Goal: Use online tool/utility: Use online tool/utility

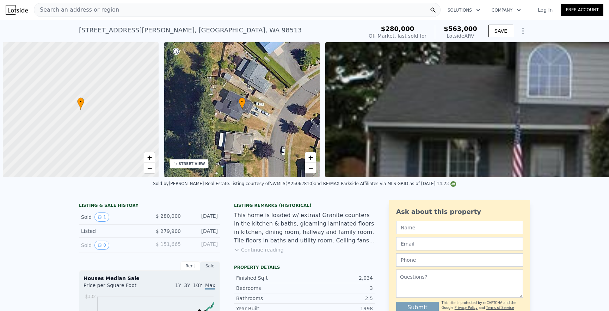
click at [150, 8] on div "Search an address or region" at bounding box center [237, 10] width 407 height 14
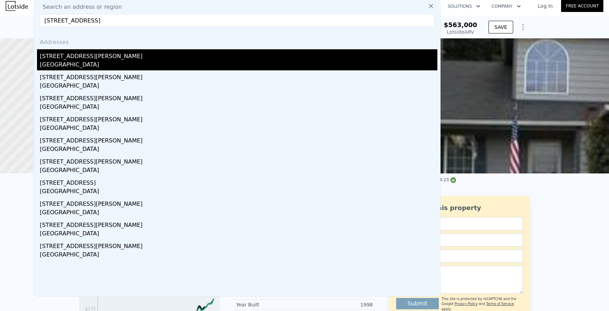
type input "[STREET_ADDRESS]"
click at [118, 54] on div "[STREET_ADDRESS][PERSON_NAME]" at bounding box center [238, 54] width 397 height 11
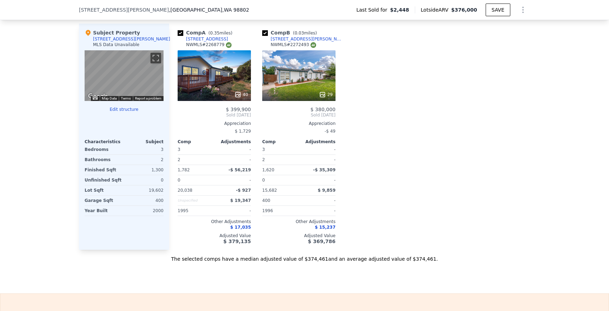
scroll to position [699, 0]
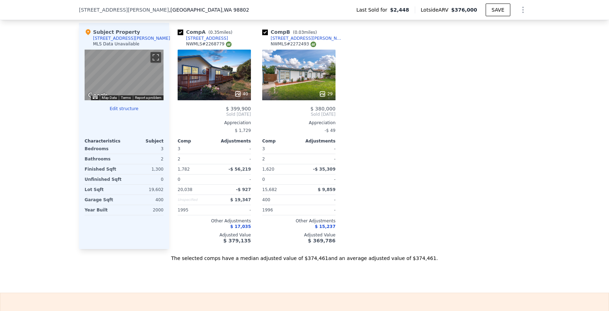
click at [301, 90] on div at bounding box center [298, 94] width 73 height 13
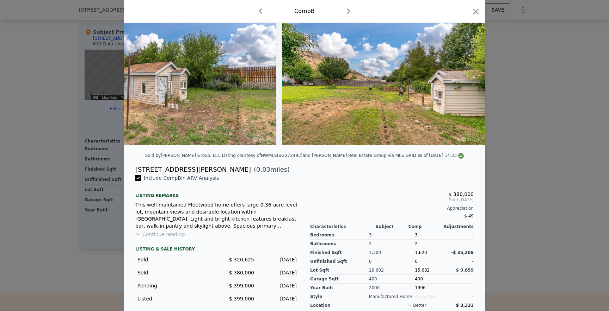
scroll to position [37, 0]
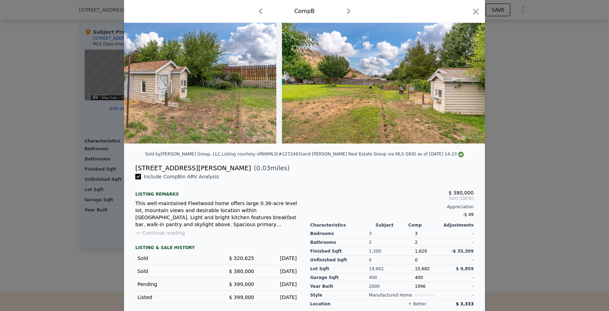
click at [171, 232] on button "Continue reading" at bounding box center [160, 233] width 50 height 7
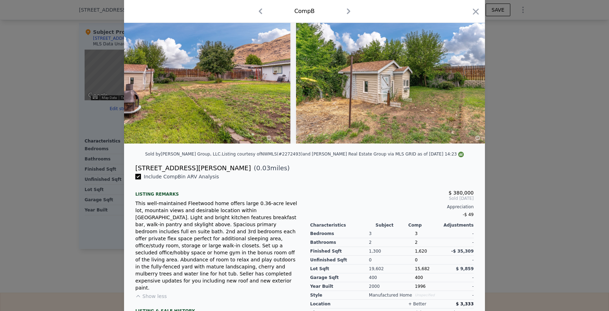
scroll to position [0, 5459]
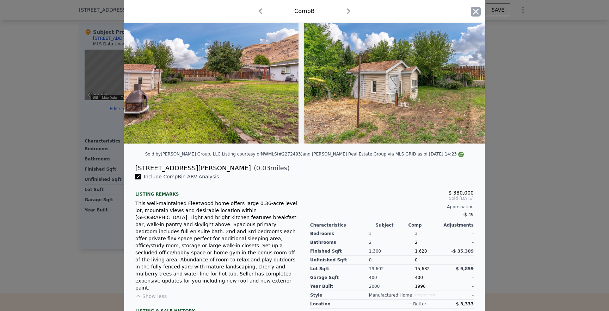
click at [473, 13] on icon "button" at bounding box center [476, 12] width 10 height 10
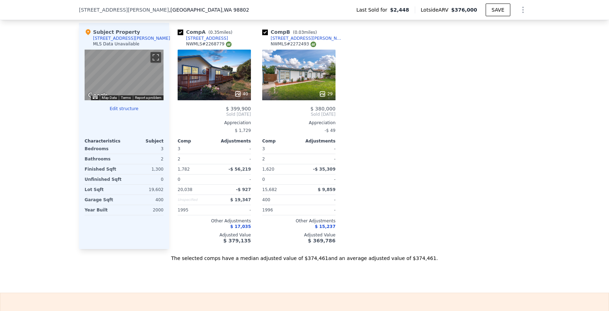
click at [233, 81] on div "40" at bounding box center [214, 75] width 73 height 51
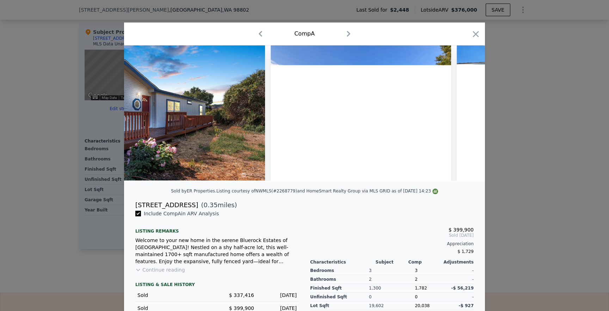
scroll to position [0, 175]
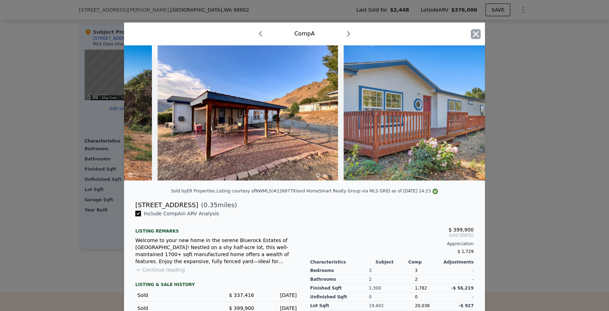
click at [474, 38] on icon "button" at bounding box center [476, 34] width 10 height 10
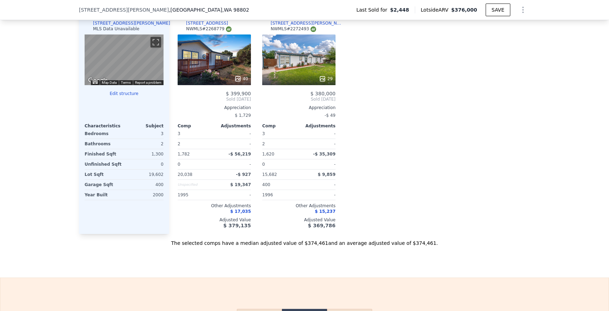
scroll to position [706, 0]
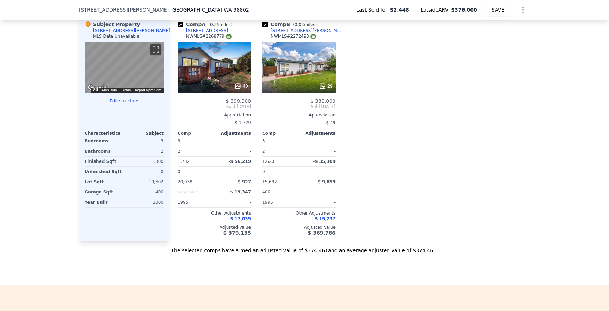
click at [232, 60] on div "40" at bounding box center [214, 67] width 73 height 51
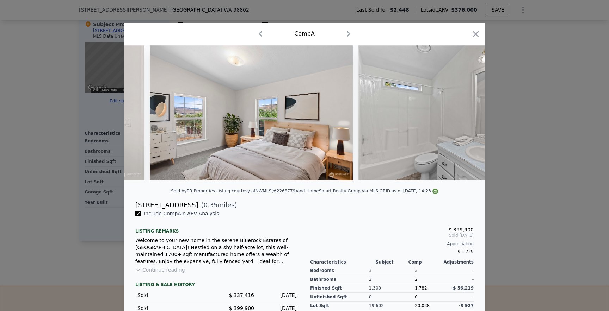
scroll to position [0, 3706]
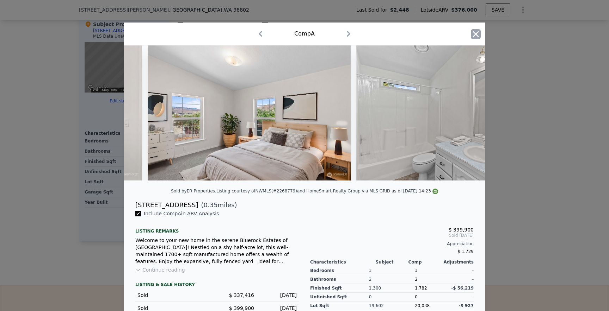
click at [479, 35] on icon "button" at bounding box center [476, 34] width 10 height 10
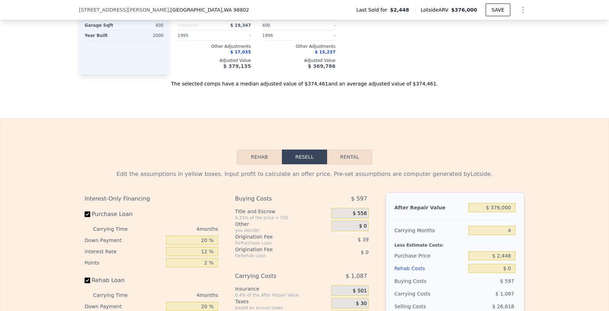
scroll to position [906, 0]
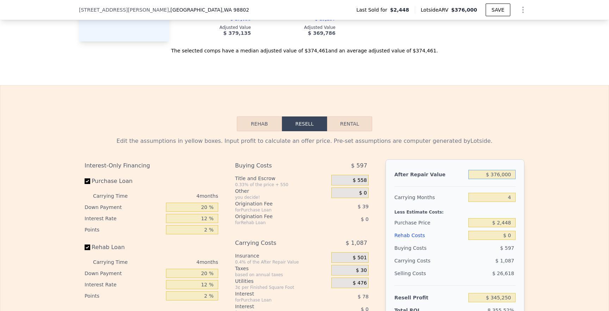
click at [496, 175] on input "$ 376,000" at bounding box center [491, 174] width 47 height 9
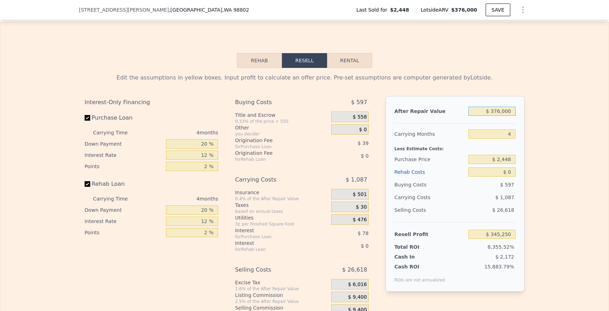
scroll to position [973, 0]
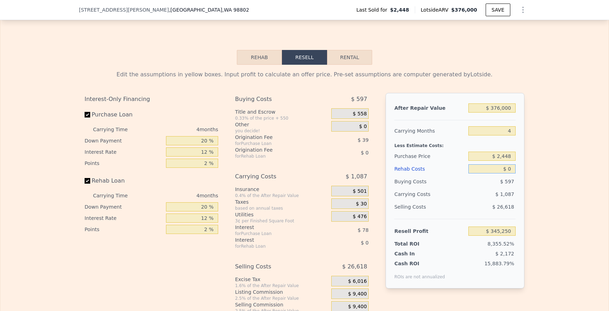
click at [510, 169] on input "$ 0" at bounding box center [491, 169] width 47 height 9
type input "$ 5"
type input "$ 345,245"
type input "$ 50"
type input "$ 345,199"
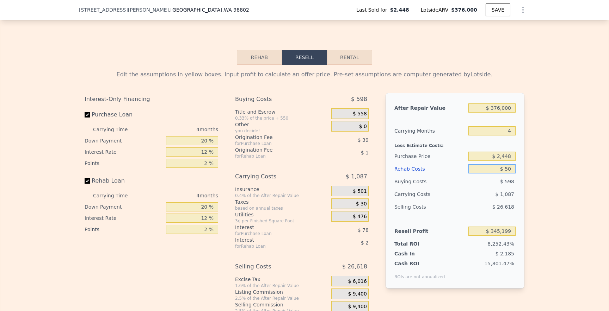
type input "$ 500"
type input "$ 344,726"
type input "$ 5,000"
type input "$ 340,010"
type input "$ 50,000"
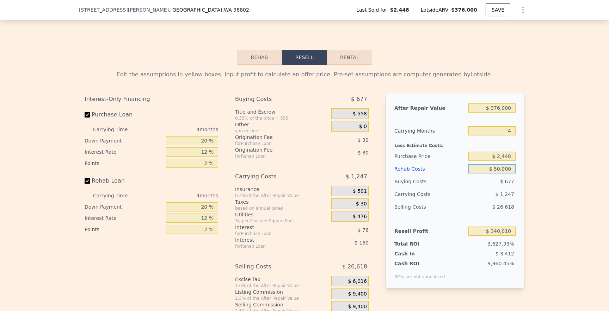
type input "$ 292,850"
type input "$ 50,000"
click at [509, 159] on input "$ 2,448" at bounding box center [491, 156] width 47 height 9
type input "$ 2"
type input "$ 250,000"
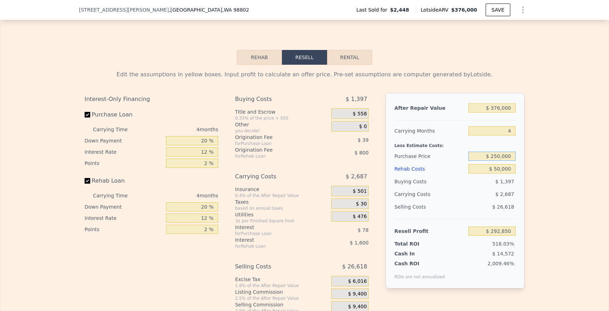
type input "$ 32,592"
click at [498, 157] on input "$ 250,000" at bounding box center [491, 156] width 47 height 9
type input "$ 200,000"
type input "$ 85,159"
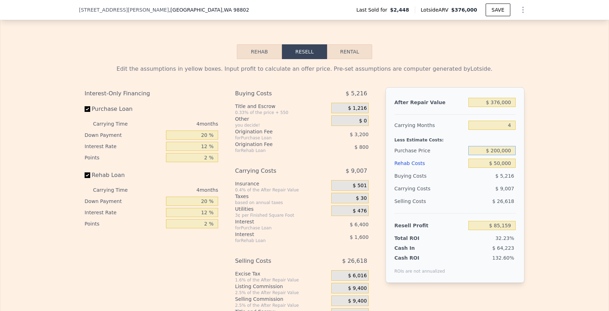
scroll to position [980, 0]
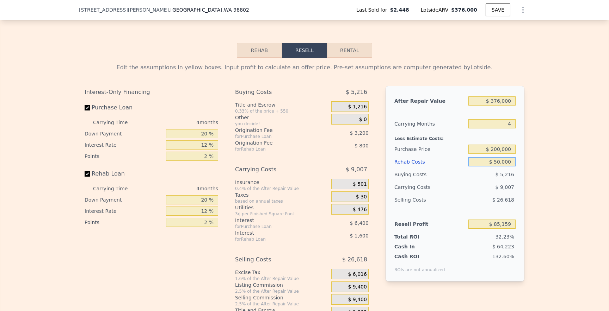
click at [498, 162] on input "$ 50,000" at bounding box center [491, 161] width 47 height 9
type input "$ 5,000"
type input "$ 132,319"
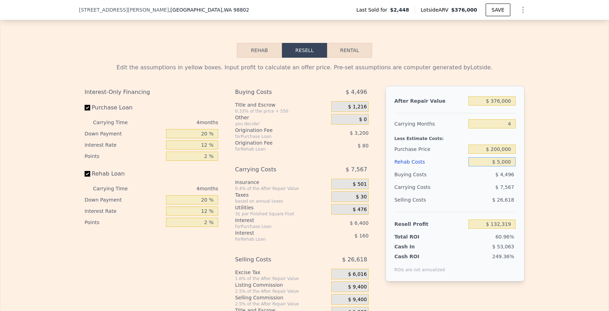
type input "$ 75,000"
type input "$ 58,959"
type input "$ 75,000"
click at [496, 101] on input "$ 376,000" at bounding box center [491, 101] width 47 height 9
type input "$ 36,000"
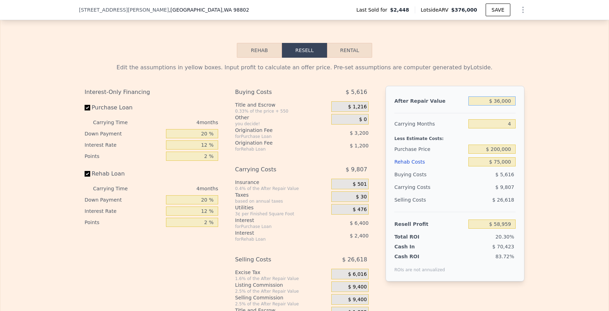
type input "-$ 257,016"
type input "$ 396,000"
type input "$ 77,545"
